Goal: Information Seeking & Learning: Learn about a topic

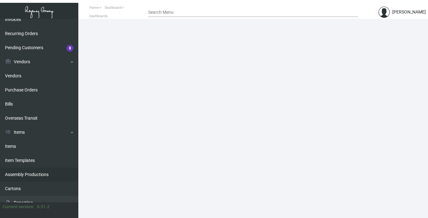
scroll to position [94, 0]
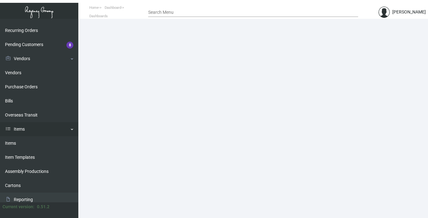
drag, startPoint x: 12, startPoint y: 142, endPoint x: 25, endPoint y: 136, distance: 14.4
click at [12, 142] on link "Items" at bounding box center [39, 143] width 78 height 14
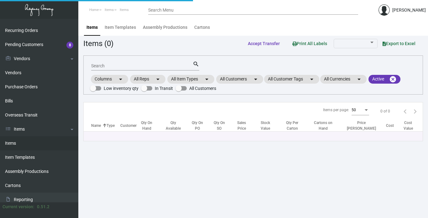
click at [119, 68] on input "Search" at bounding box center [141, 66] width 101 height 5
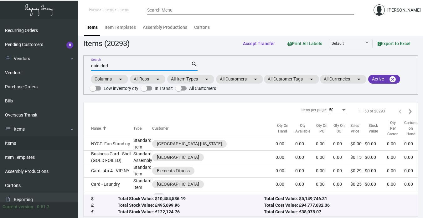
type input "quin dnd"
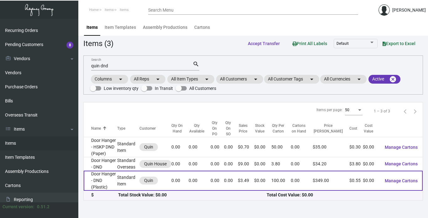
click at [108, 179] on td "Door Hanger - DND (Plastic)" at bounding box center [100, 181] width 33 height 20
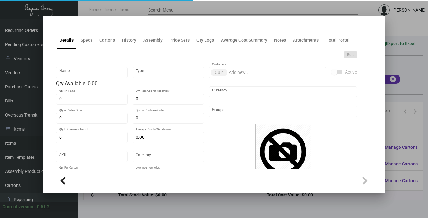
type input "Door Hanger - DND (Plastic)"
type input "Standard Item"
type input "$ 0.00"
type input "Overseas"
type input "100"
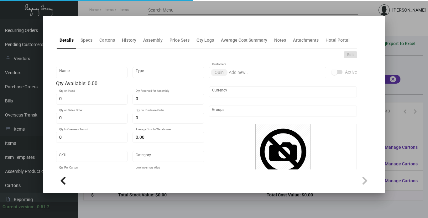
type input "$ 0.55"
type input "$ 3.49"
checkbox input "true"
type input "United States Dollar $"
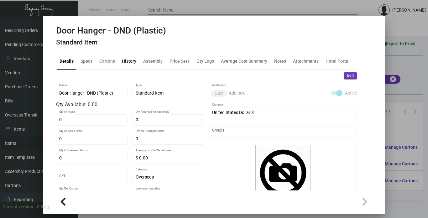
click at [131, 59] on div "History" at bounding box center [129, 61] width 14 height 7
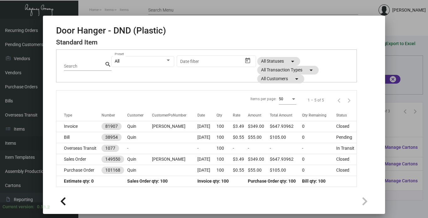
scroll to position [46, 0]
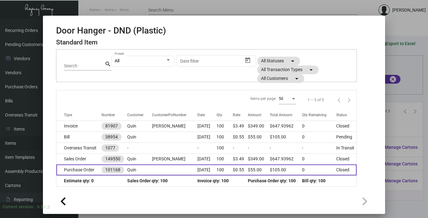
click at [166, 171] on td at bounding box center [174, 169] width 45 height 11
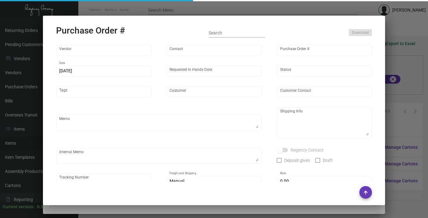
type input "CHENGDU MIND IOT TECHNOLOGY"
type input "ANGEL HU"
type input "101168"
type input "9/26/2023"
type input "10/13/2023"
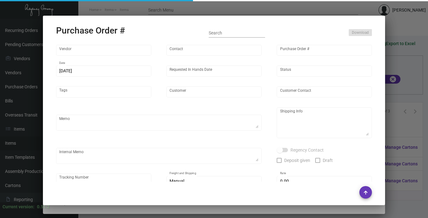
type input "Quin"
type textarea "Air to NJ"
type textarea "Regency Group NJ - Alex Penate 22 Belgrove Dr. Kearny, NJ, 07032 US"
type textarea "8.74"
checkbox input "true"
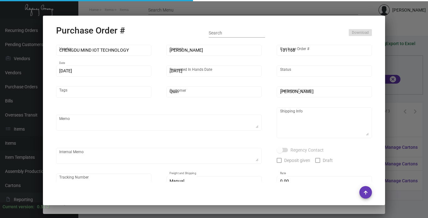
type input "$ 0.00"
type input "United States Dollar $"
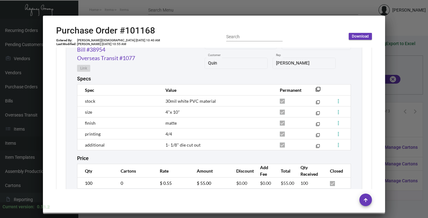
scroll to position [568, 0]
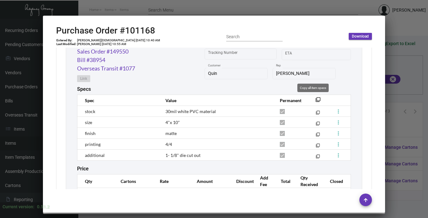
click at [315, 99] on mat-icon "filter_none" at bounding box center [317, 101] width 5 height 5
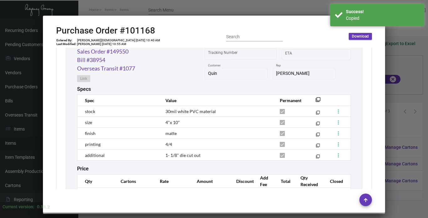
scroll to position [600, 0]
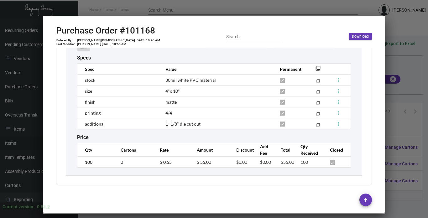
click at [392, 64] on div at bounding box center [214, 109] width 428 height 218
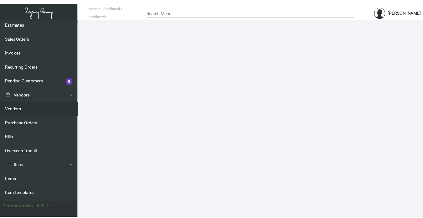
scroll to position [63, 0]
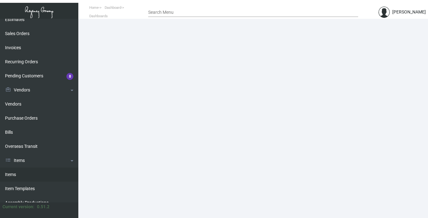
click at [11, 172] on link "Items" at bounding box center [39, 174] width 78 height 14
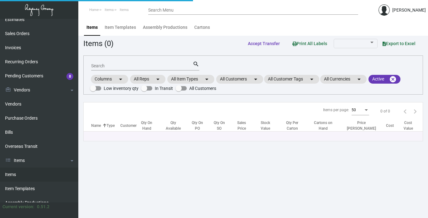
click at [129, 65] on input "Search" at bounding box center [141, 66] width 101 height 5
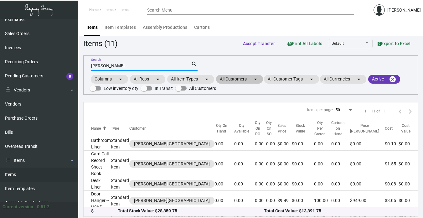
type input "[PERSON_NAME]"
click at [241, 80] on mat-chip "All Customers arrow_drop_down" at bounding box center [239, 79] width 47 height 9
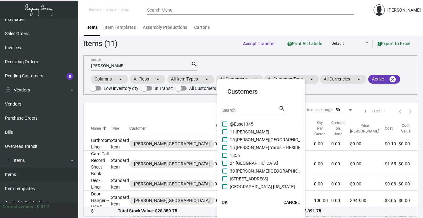
click at [236, 108] on input "Search" at bounding box center [250, 110] width 56 height 5
type input "[PERSON_NAME]"
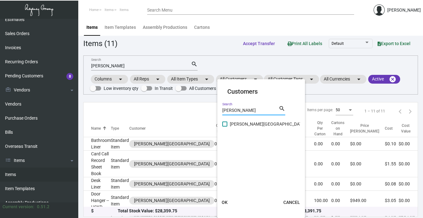
click at [248, 126] on span "[PERSON_NAME][GEOGRAPHIC_DATA]" at bounding box center [268, 124] width 76 height 8
click at [225, 126] on input "[PERSON_NAME][GEOGRAPHIC_DATA]" at bounding box center [224, 126] width 0 height 0
checkbox input "true"
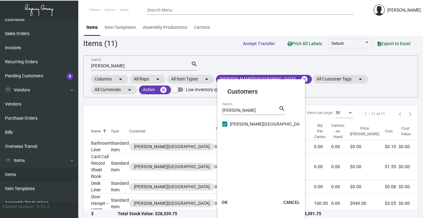
click at [224, 200] on span "OK" at bounding box center [225, 202] width 6 height 5
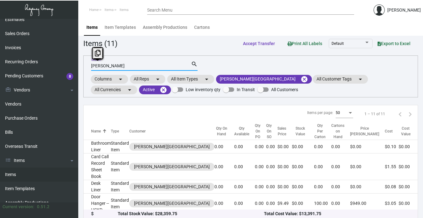
drag, startPoint x: 105, startPoint y: 66, endPoint x: 87, endPoint y: 59, distance: 19.2
click at [88, 62] on div "lowell Search search Columns arrow_drop_down All Reps arrow_drop_down All Item …" at bounding box center [250, 76] width 335 height 42
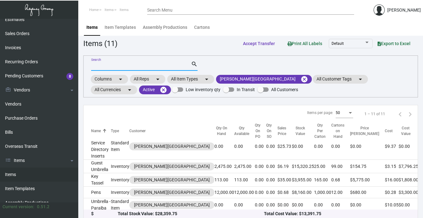
scroll to position [94, 0]
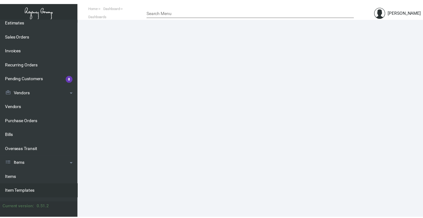
scroll to position [94, 0]
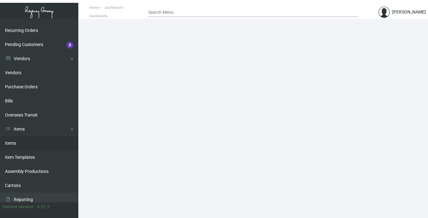
click at [12, 143] on link "Items" at bounding box center [39, 143] width 78 height 14
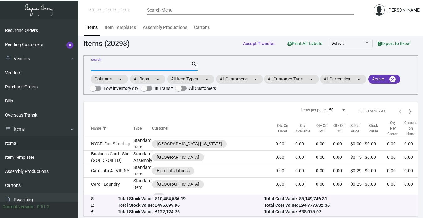
click at [106, 66] on input "Search" at bounding box center [141, 66] width 100 height 5
click at [238, 79] on mat-chip "All Customers arrow_drop_down" at bounding box center [239, 79] width 47 height 9
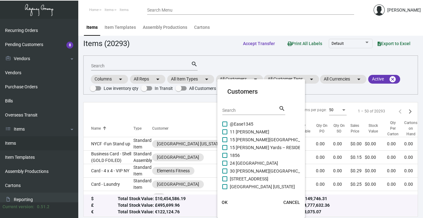
click at [240, 111] on input "Search" at bounding box center [250, 110] width 56 height 5
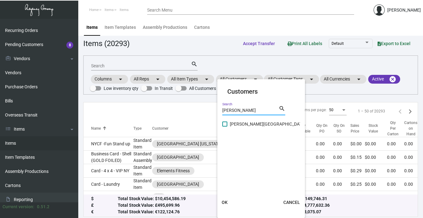
type input "[PERSON_NAME]"
click at [243, 124] on span "[PERSON_NAME][GEOGRAPHIC_DATA]" at bounding box center [268, 124] width 76 height 8
click at [225, 126] on input "[PERSON_NAME][GEOGRAPHIC_DATA]" at bounding box center [224, 126] width 0 height 0
checkbox input "true"
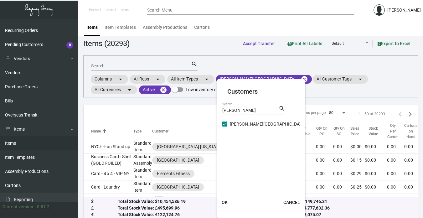
click at [224, 202] on span "OK" at bounding box center [225, 202] width 6 height 5
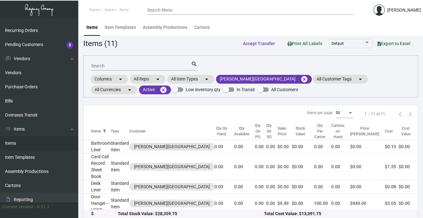
scroll to position [31, 0]
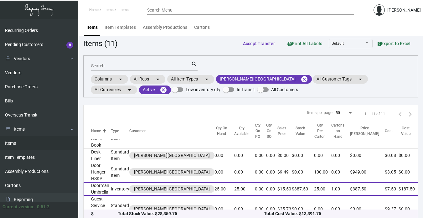
click at [96, 182] on td "Doorman Umbrella" at bounding box center [97, 188] width 27 height 13
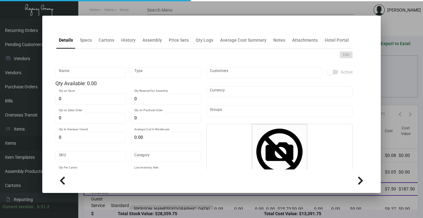
type input "Doorman Umbrella"
type input "Inventory"
type input "25"
type input "$ 7.50"
type input "LOWH-DMUMB"
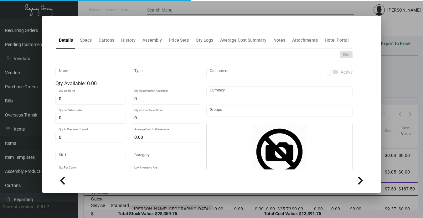
type input "Overseas"
type input "25"
type input "$ 7.50"
type input "$ 15.50"
checkbox input "true"
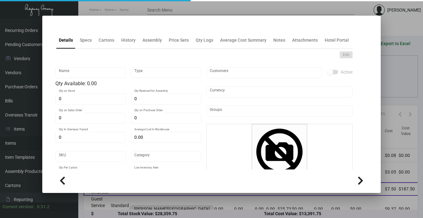
checkbox input "true"
type input "United States Dollar $"
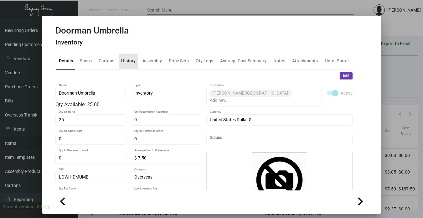
click at [125, 58] on div "History" at bounding box center [128, 61] width 14 height 7
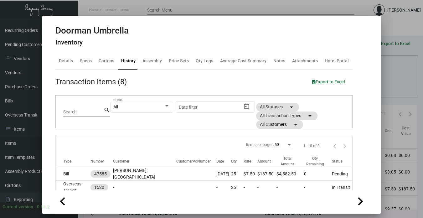
scroll to position [31, 0]
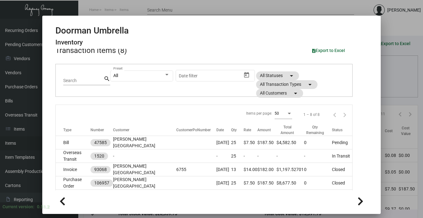
click at [385, 128] on div at bounding box center [211, 109] width 423 height 218
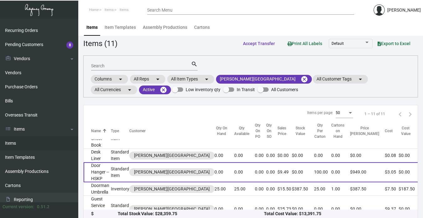
scroll to position [63, 0]
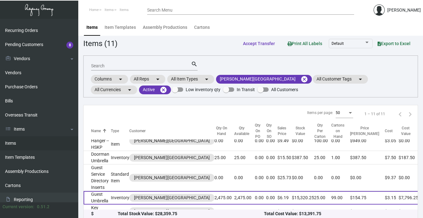
click at [111, 191] on td "Guest Umbrella" at bounding box center [97, 197] width 27 height 13
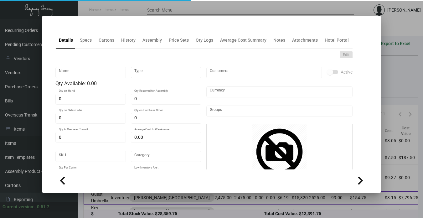
type input "Guest Umbrella"
type input "Inventory"
type input "2,475"
type input "$ 3.15"
type input "LOWH-GUMB"
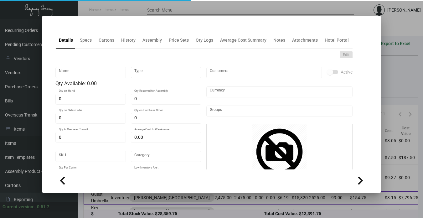
type input "Overseas"
type input "25"
type input "600"
type input "$ 3.15"
type input "$ 6.19"
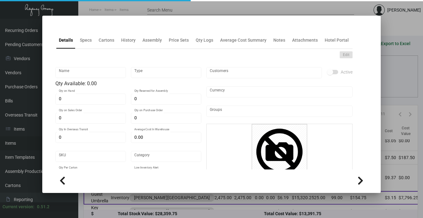
checkbox input "true"
type input "United States Dollar $"
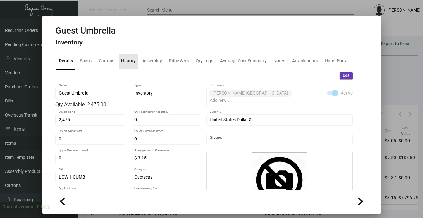
click at [128, 63] on div "History" at bounding box center [128, 61] width 14 height 7
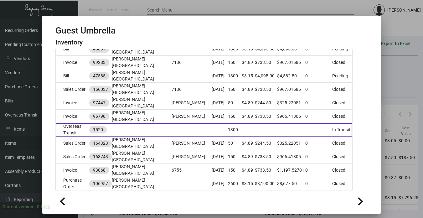
scroll to position [125, 0]
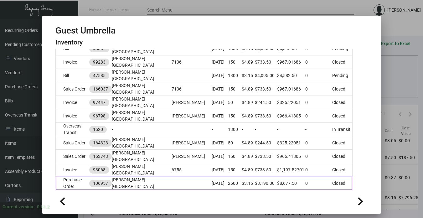
click at [80, 177] on td "Purchase Order" at bounding box center [72, 183] width 33 height 13
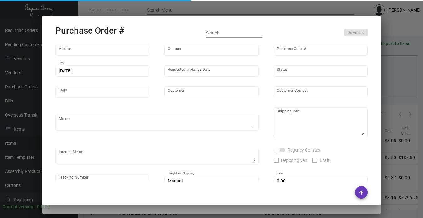
type input "Shanghai East Industrial Co., Ltd,"
type input "[PERSON_NAME]"
type input "106957"
type input "[DATE]"
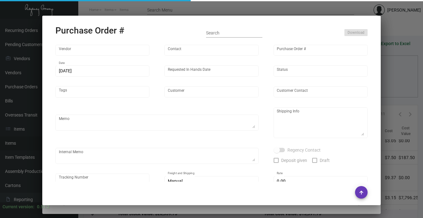
type input "[PERSON_NAME][GEOGRAPHIC_DATA]"
type textarea "[DATE] - All the 3 sizes are approved to run mass production as the samples sub…"
type input "$ 0.00"
type input "United States Dollar $"
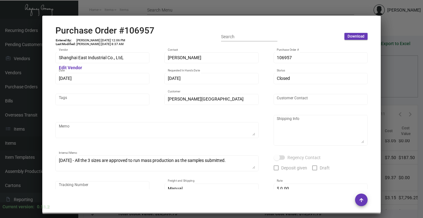
click at [397, 122] on div at bounding box center [211, 109] width 423 height 218
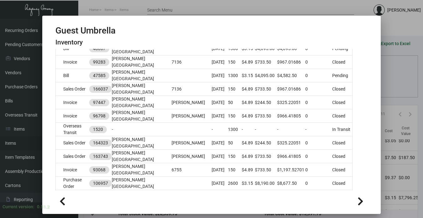
click at [387, 122] on div at bounding box center [211, 109] width 423 height 218
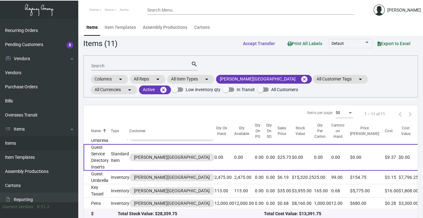
scroll to position [94, 0]
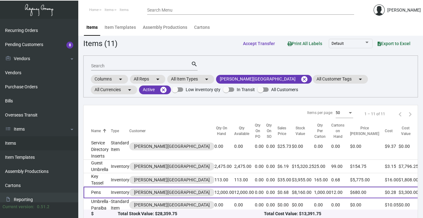
click at [101, 187] on td "Pens" at bounding box center [97, 193] width 27 height 12
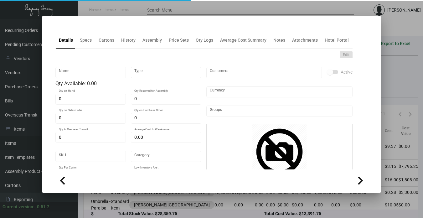
type input "Pens"
type input "Inventory"
type input "12,000"
type input "$ 0.28"
type input "LOWH-PEN"
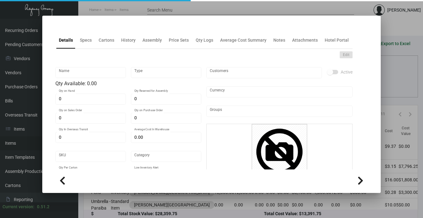
type input "Overseas"
type input "1,000"
type input "$ 0.275"
type input "$ 0.68"
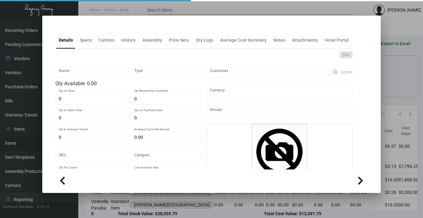
checkbox input "true"
type input "United States Dollar $"
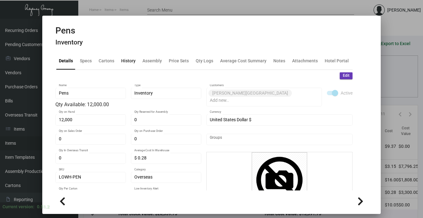
click at [123, 60] on div "History" at bounding box center [128, 61] width 14 height 7
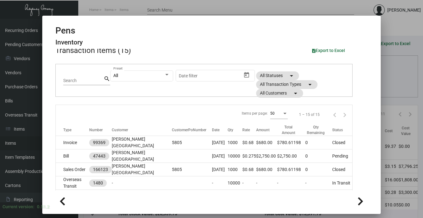
scroll to position [63, 0]
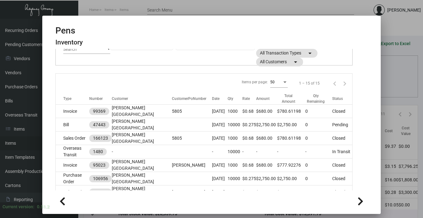
click at [385, 129] on div at bounding box center [211, 109] width 423 height 218
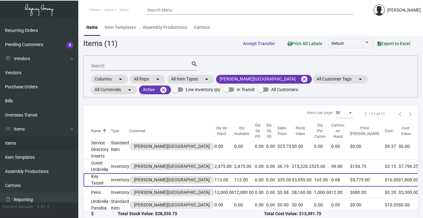
scroll to position [94, 0]
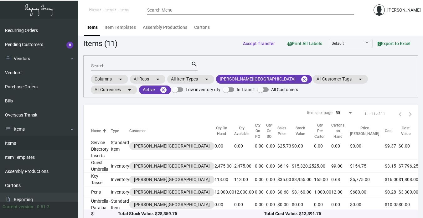
click at [106, 211] on td "Umbrella Kids" at bounding box center [97, 217] width 27 height 13
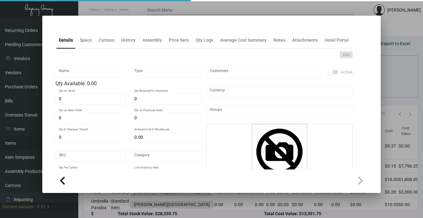
type input "Umbrella Kids"
type input "Inventory"
type input "50"
type input "$ 6.00"
type input "LOWH-DMUMB"
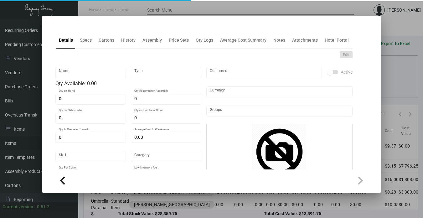
type input "Overseas"
type input "50"
type input "$ 6.00"
type input "$ 10.74"
checkbox input "true"
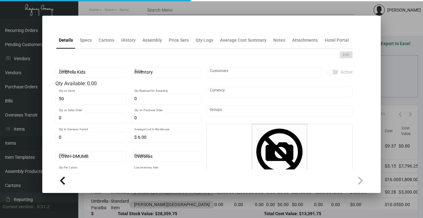
type input "United States Dollar $"
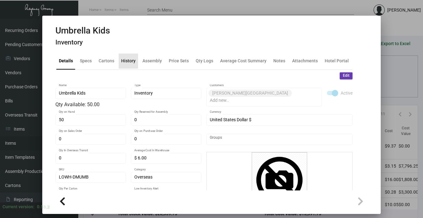
click at [122, 59] on div "History" at bounding box center [128, 61] width 14 height 7
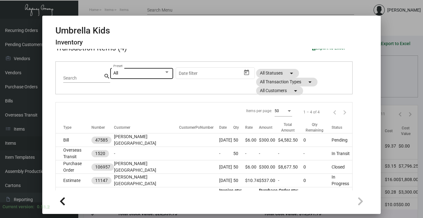
scroll to position [35, 0]
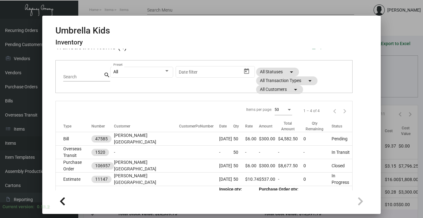
click at [393, 131] on div at bounding box center [211, 109] width 423 height 218
